Goal: Information Seeking & Learning: Learn about a topic

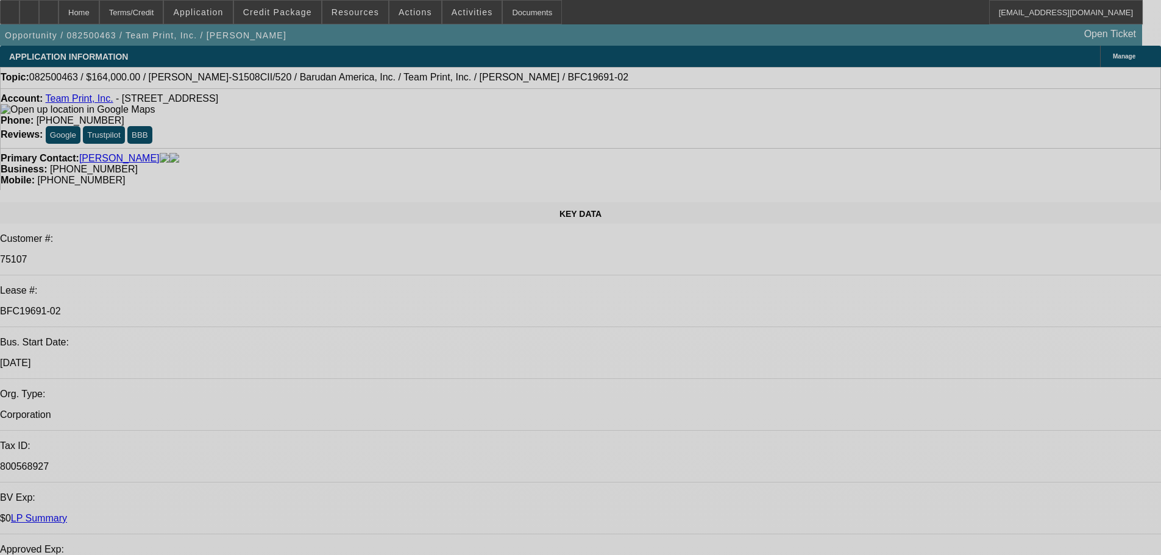
select select "0"
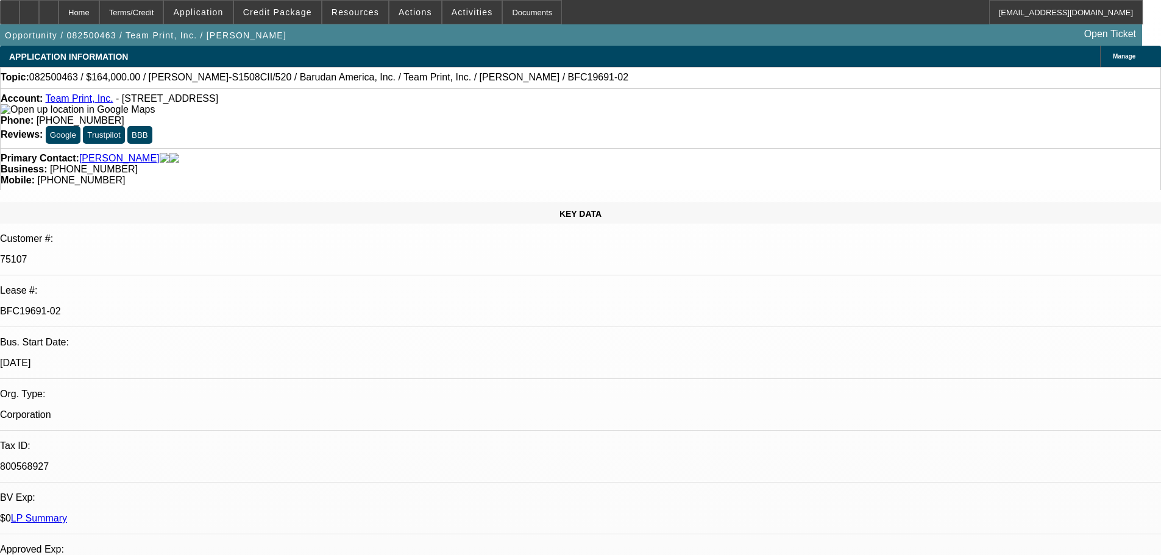
select select "0"
select select "2"
select select "0"
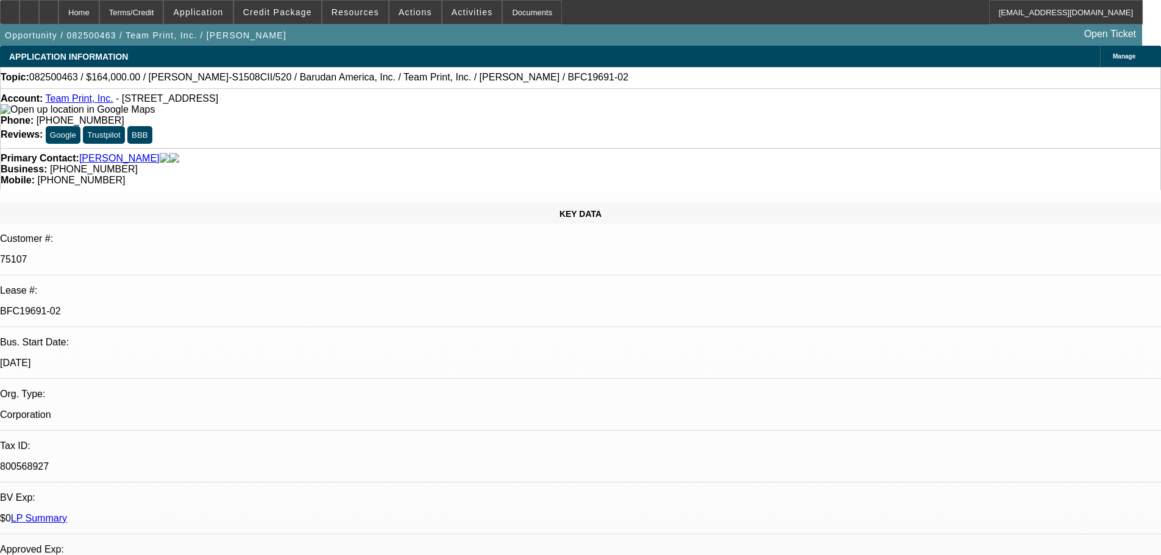
select select "0"
select select "2"
select select "0"
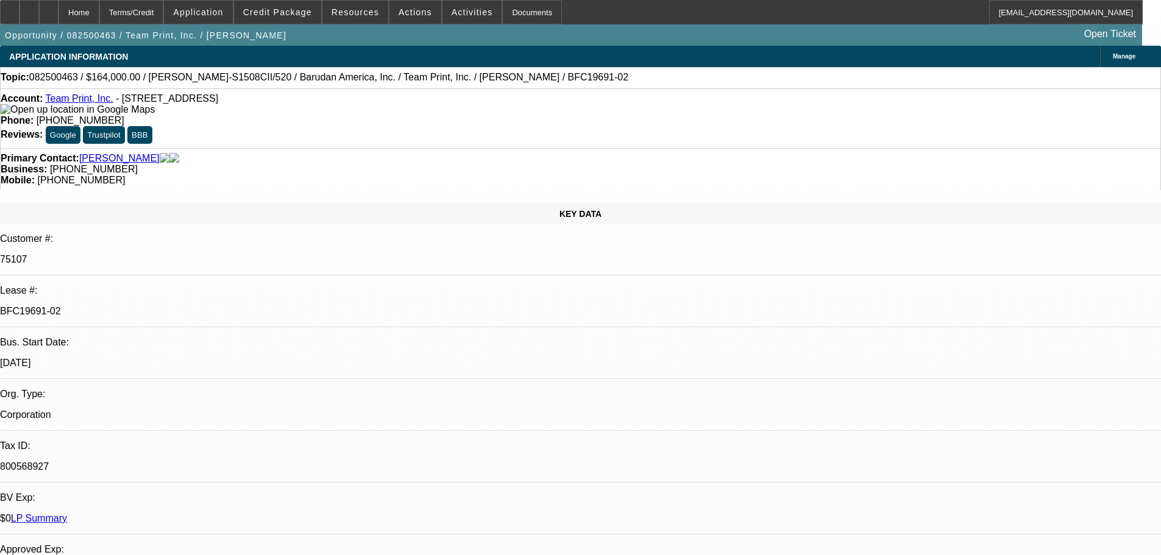
select select "2"
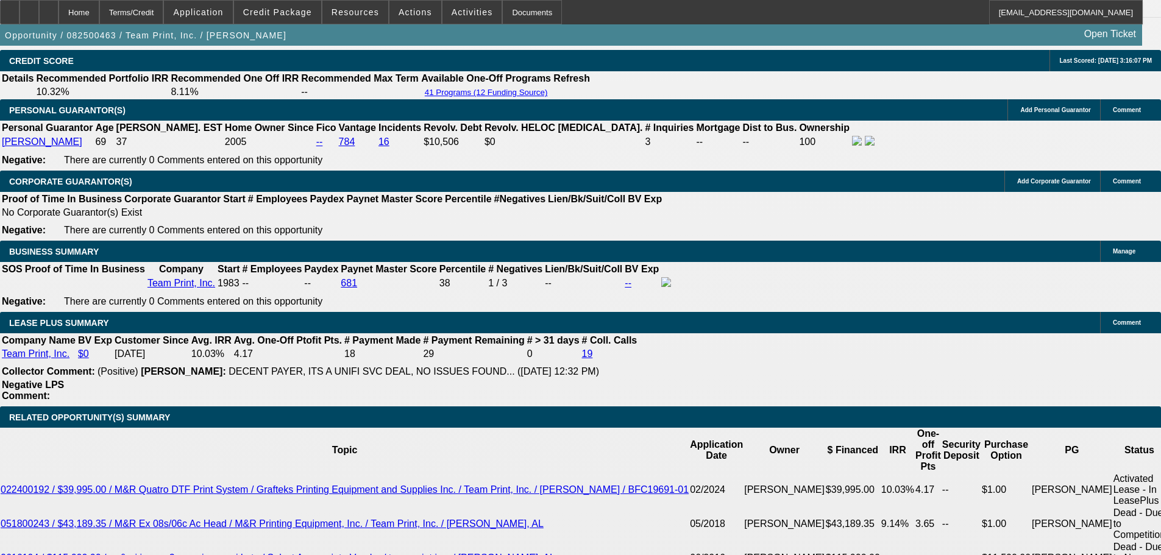
scroll to position [1834, 0]
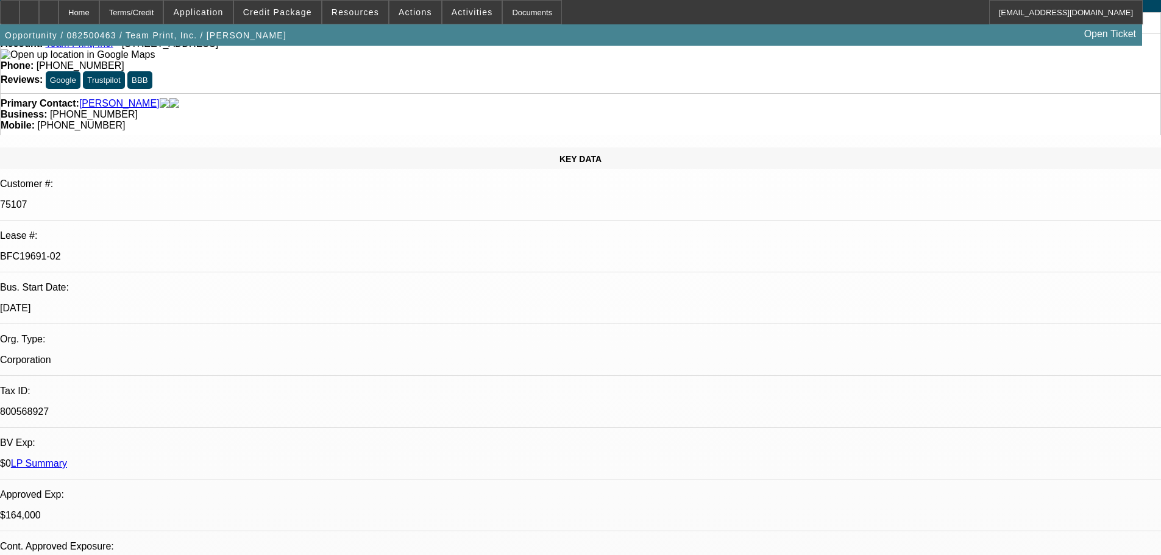
scroll to position [0, 0]
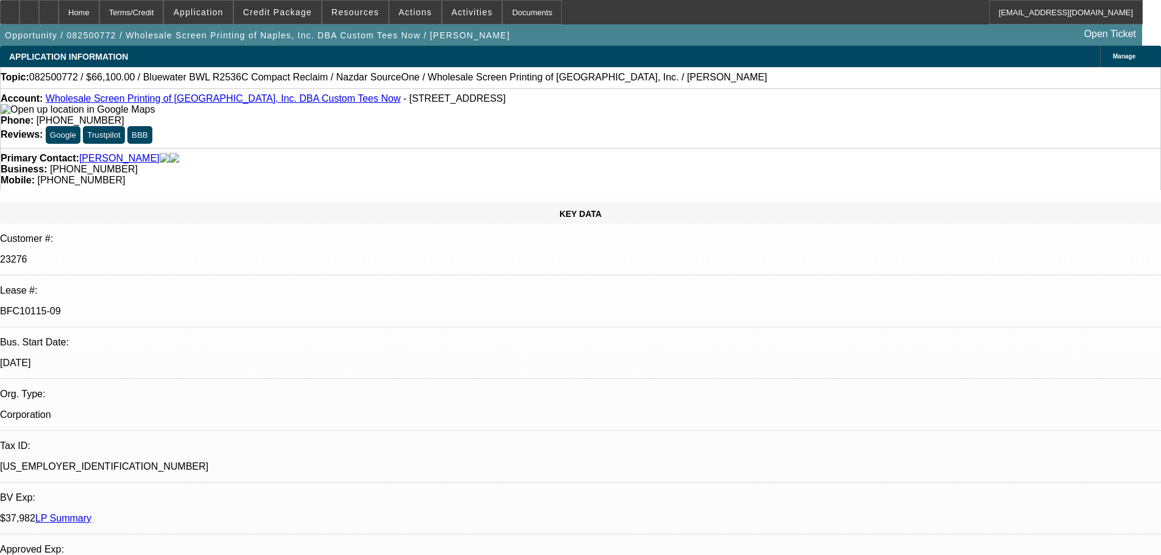
select select "0"
select select "2"
select select "0"
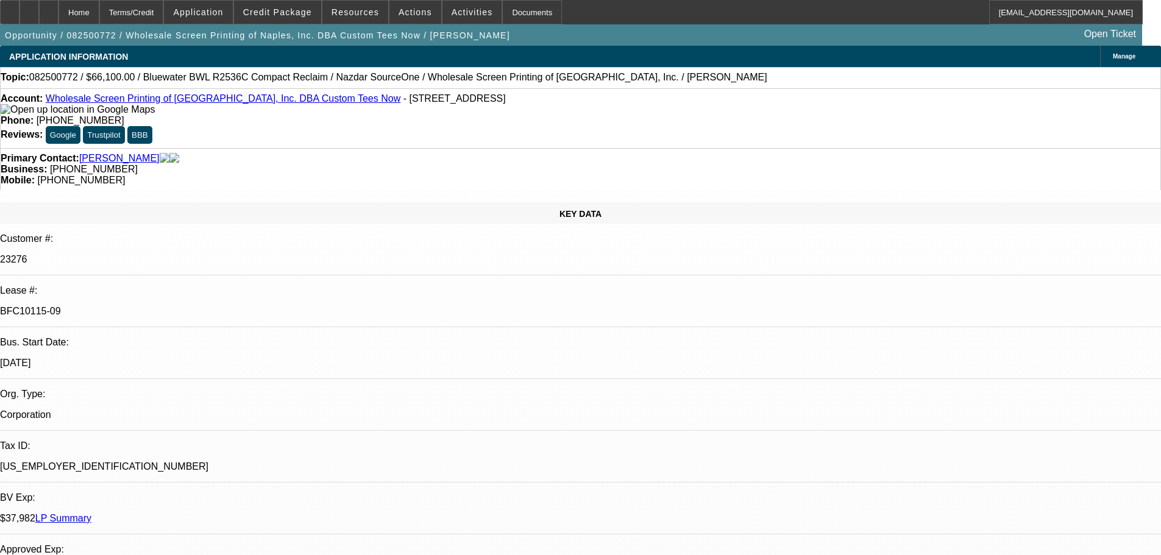
select select "0"
select select "2"
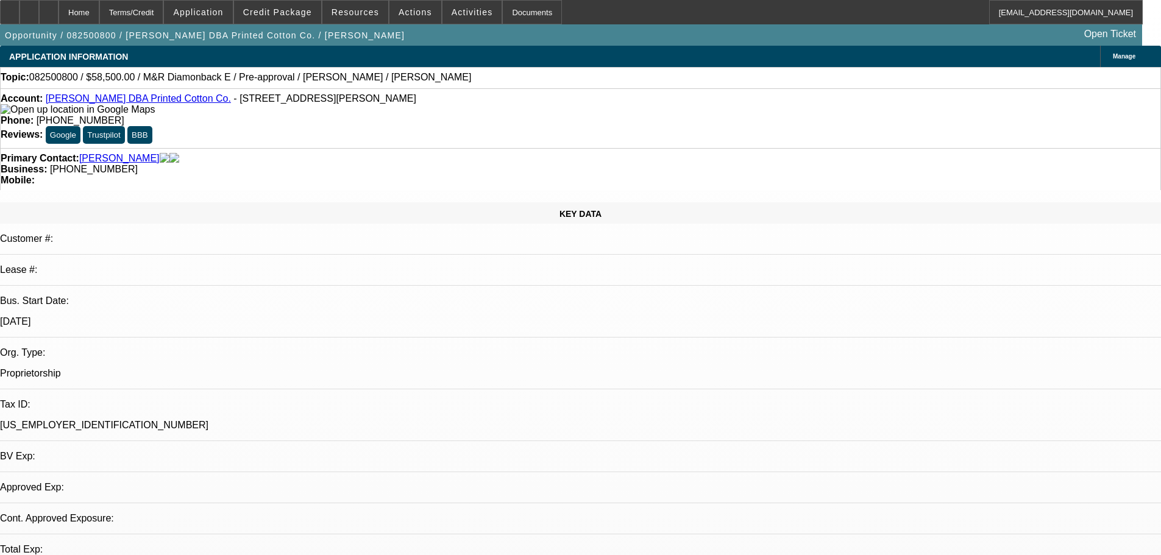
select select "0.1"
select select "2"
select select "0.1"
select select "4"
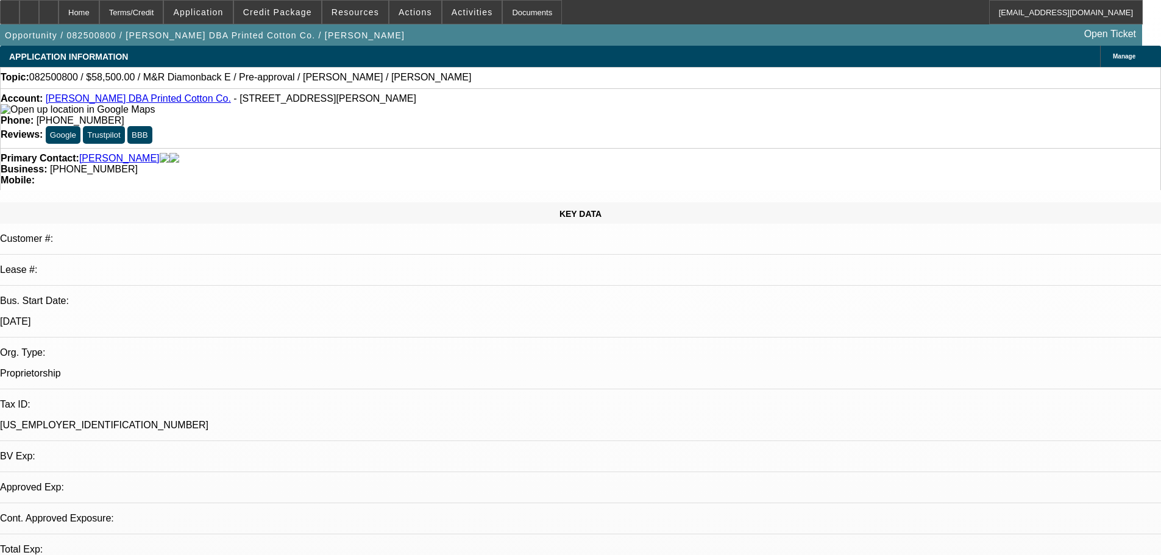
select select "0.1"
select select "2"
select select "0.1"
select select "4"
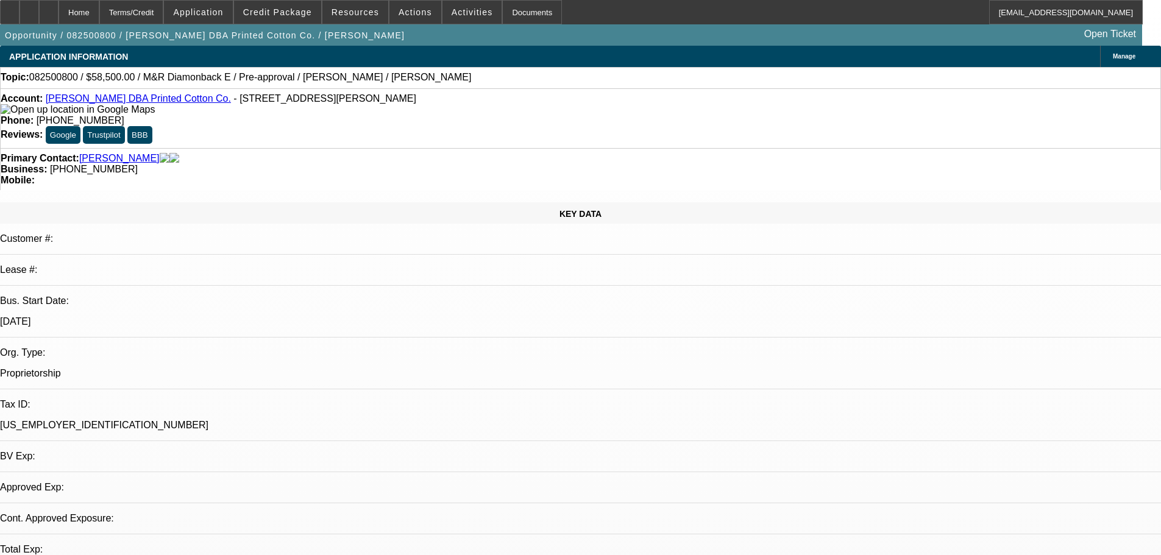
select select "0.1"
select select "2"
select select "0.1"
select select "4"
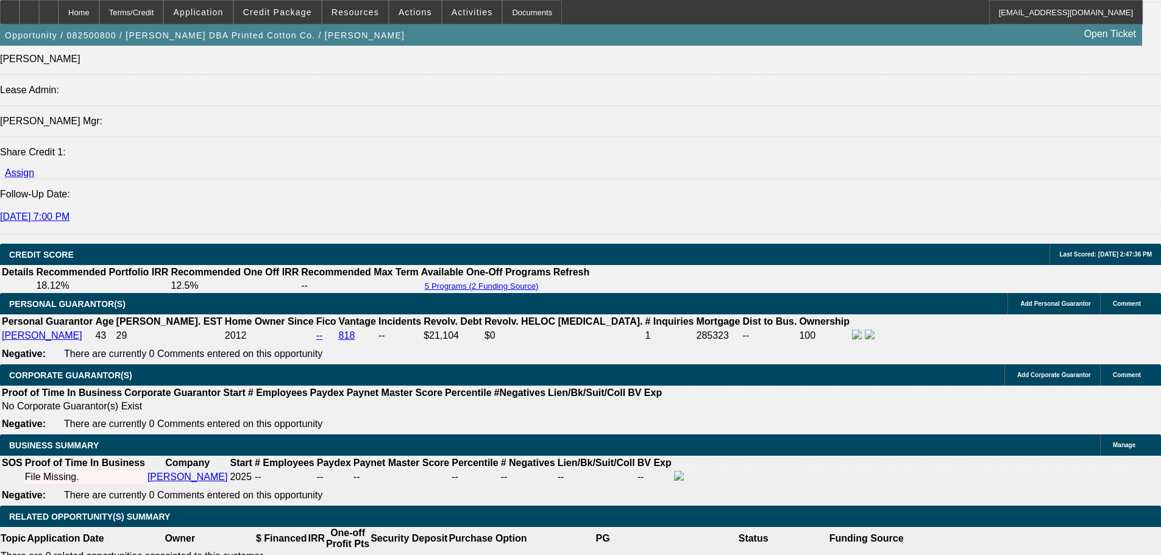
scroll to position [1524, 0]
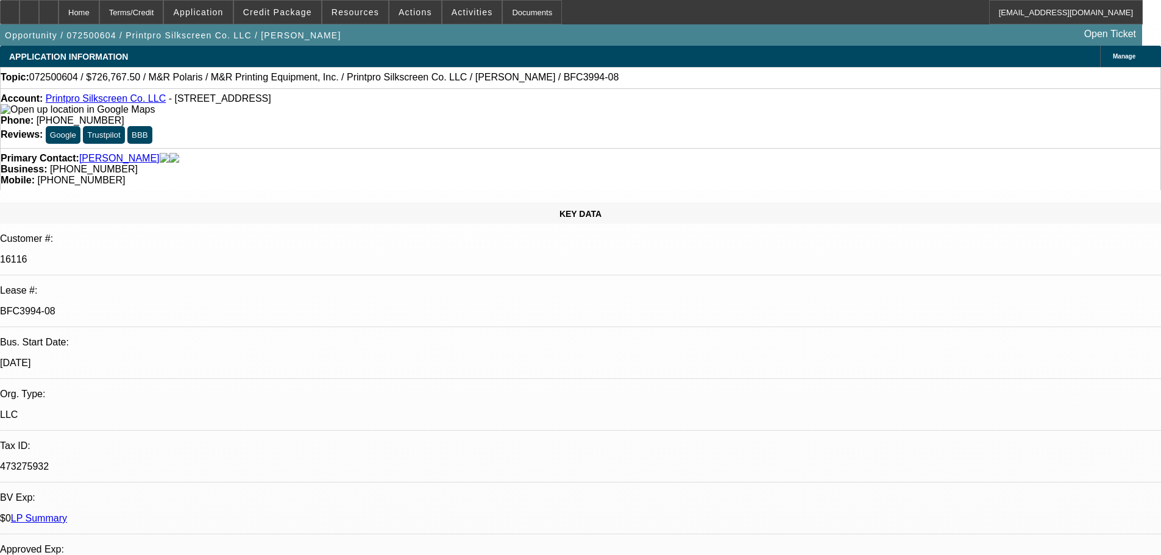
select select "0"
select select "6"
select select "0"
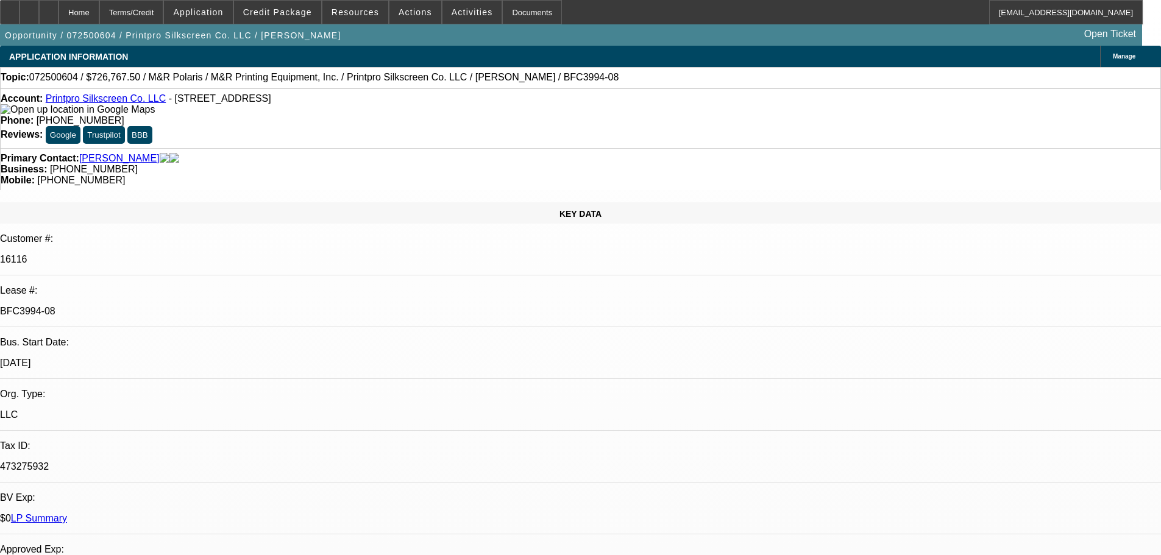
select select "0"
select select "6"
select select "0"
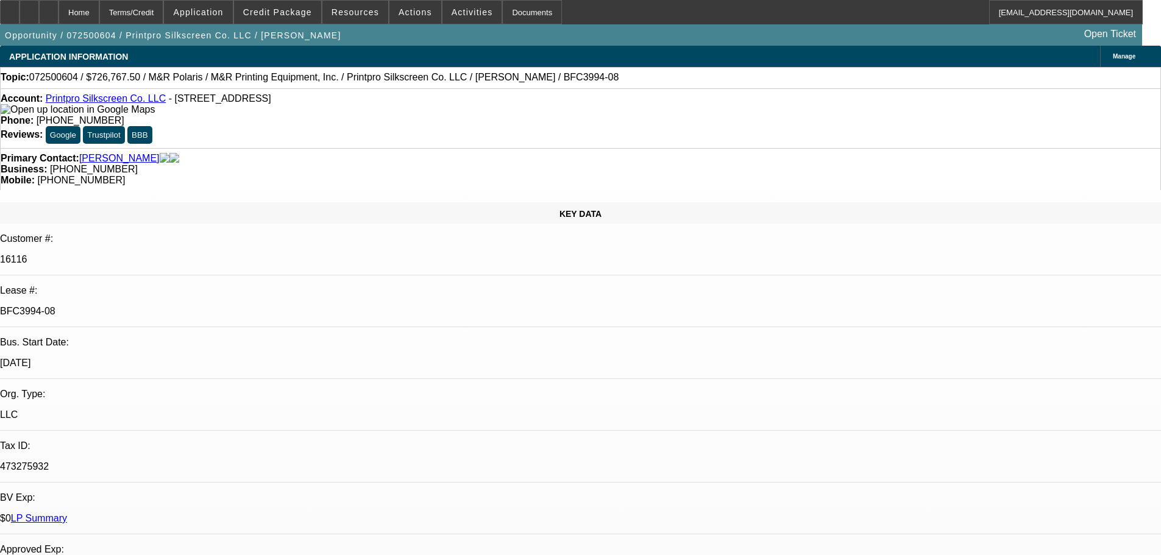
select select "0"
select select "6"
select select "0"
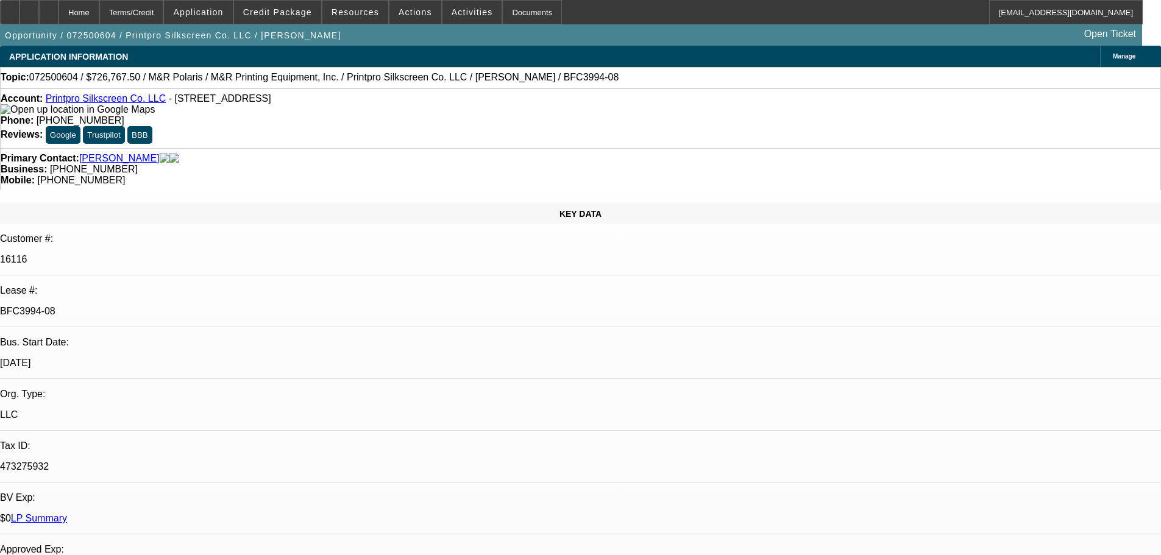
select select "6"
